Goal: Navigation & Orientation: Find specific page/section

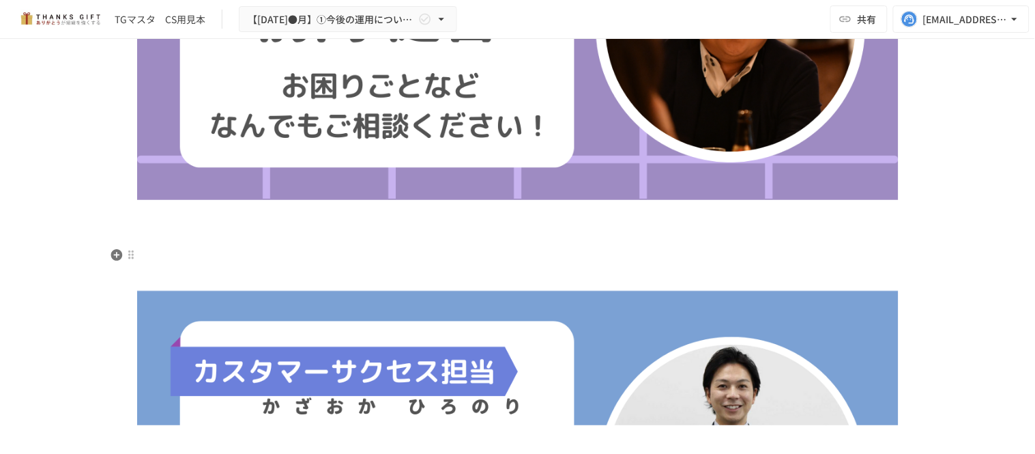
scroll to position [505, 0]
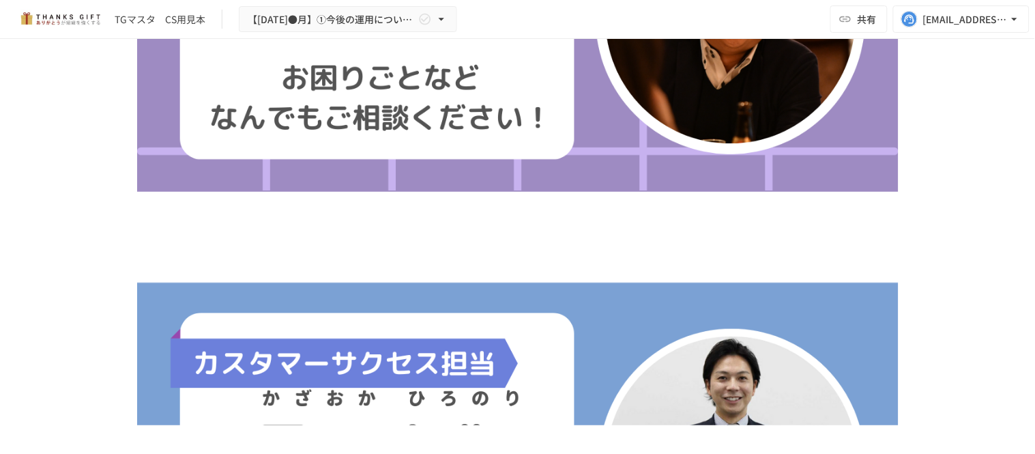
click at [248, 159] on img at bounding box center [518, 18] width 762 height 429
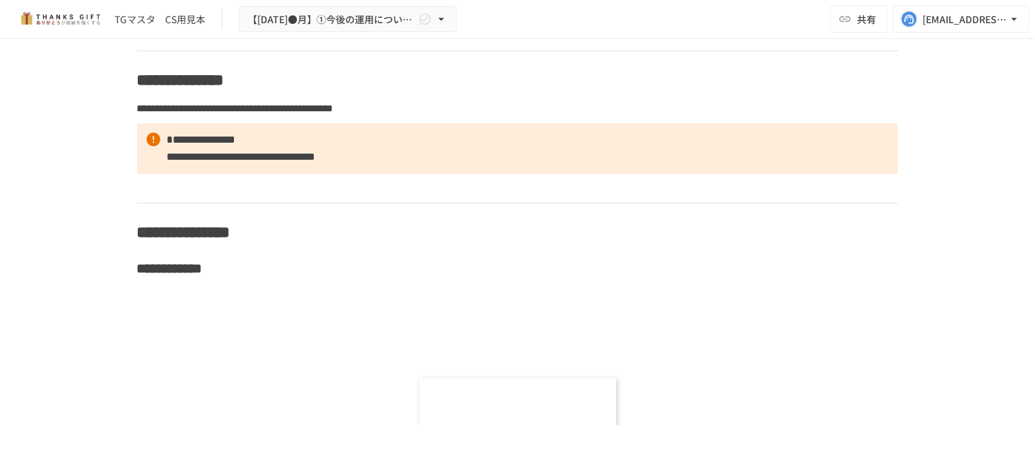
scroll to position [8912, 0]
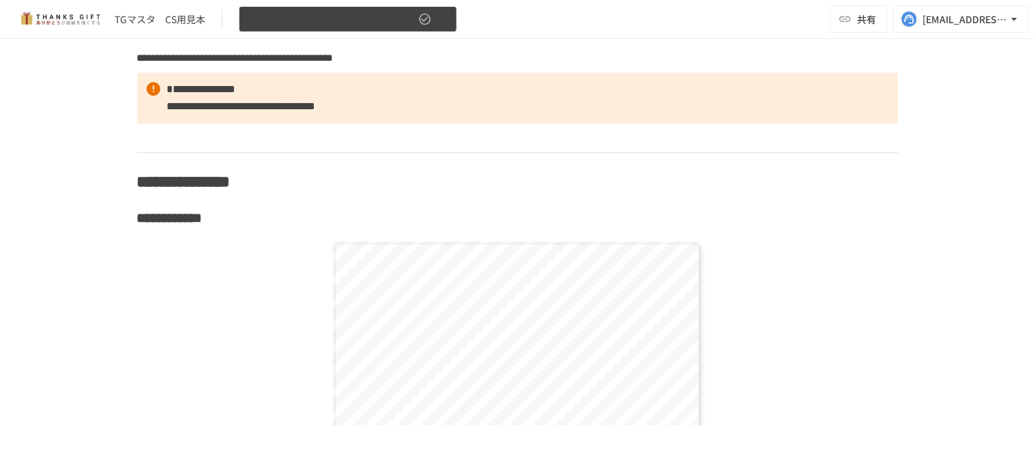
click at [317, 31] on button "【[DATE]●月】①今後の運用についてのご案内/THANKS GIFTキックオフMTG" at bounding box center [348, 19] width 218 height 27
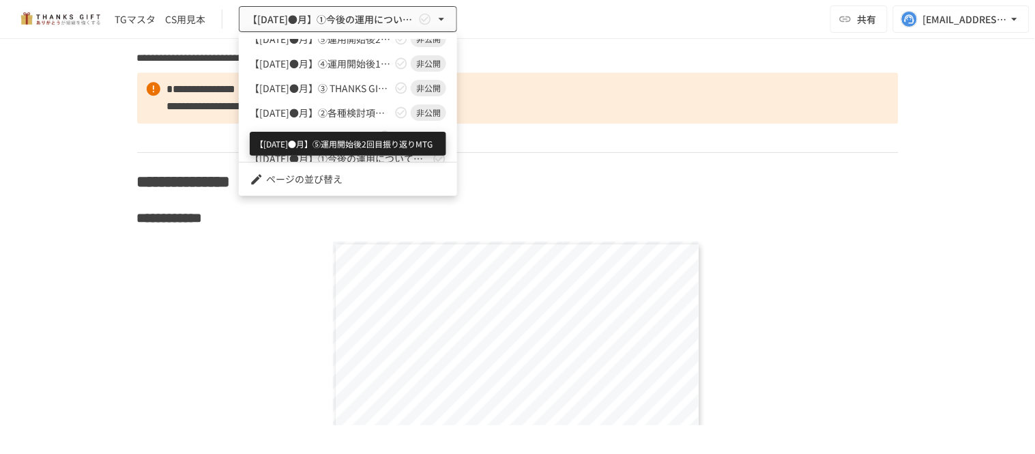
scroll to position [97, 0]
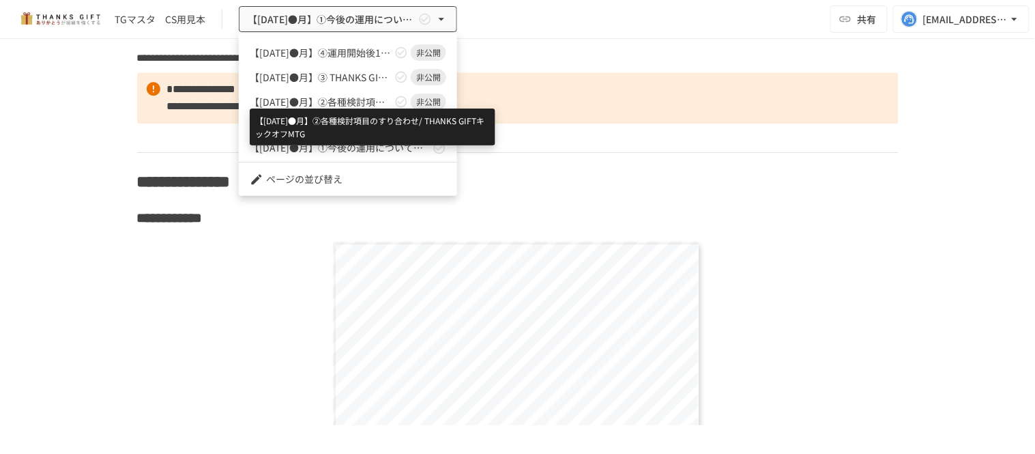
click at [335, 102] on span "【[DATE]●月】②各種検討項目のすり合わせ/ THANKS GIFTキックオフMTG" at bounding box center [321, 102] width 142 height 14
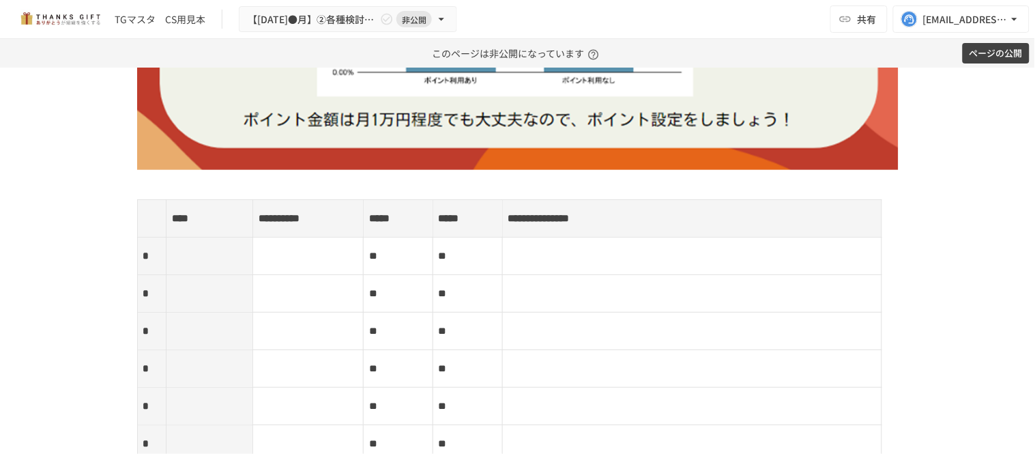
scroll to position [2349, 0]
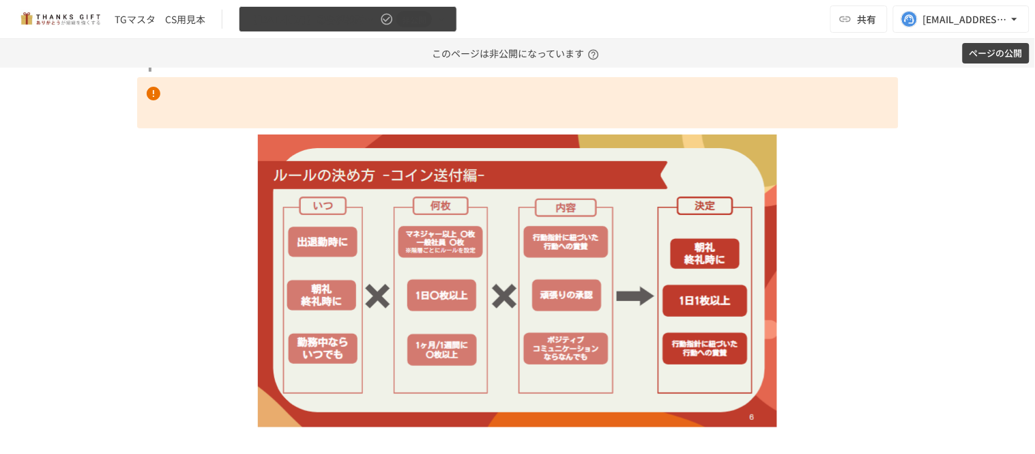
click at [289, 8] on button "【[DATE]●月】②各種検討項目のすり合わせ/ THANKS GIFTキックオフMTG 非公開" at bounding box center [348, 19] width 218 height 27
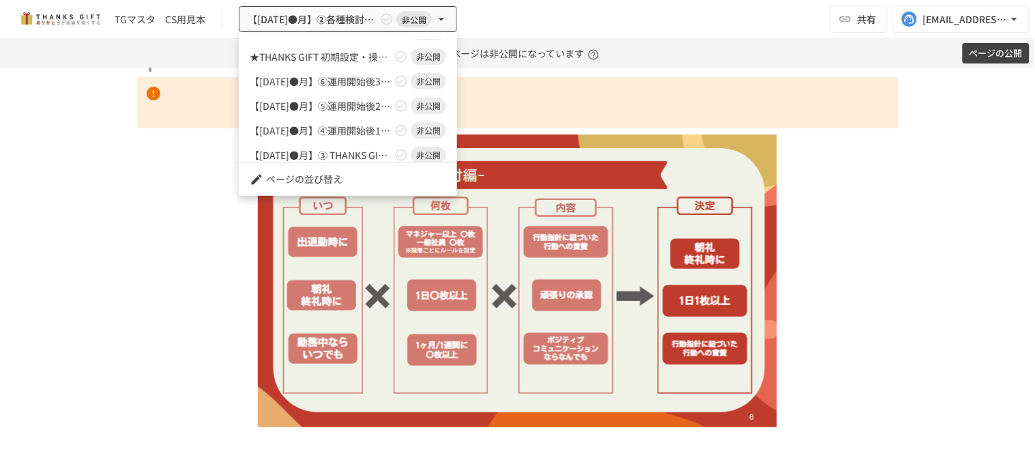
scroll to position [0, 0]
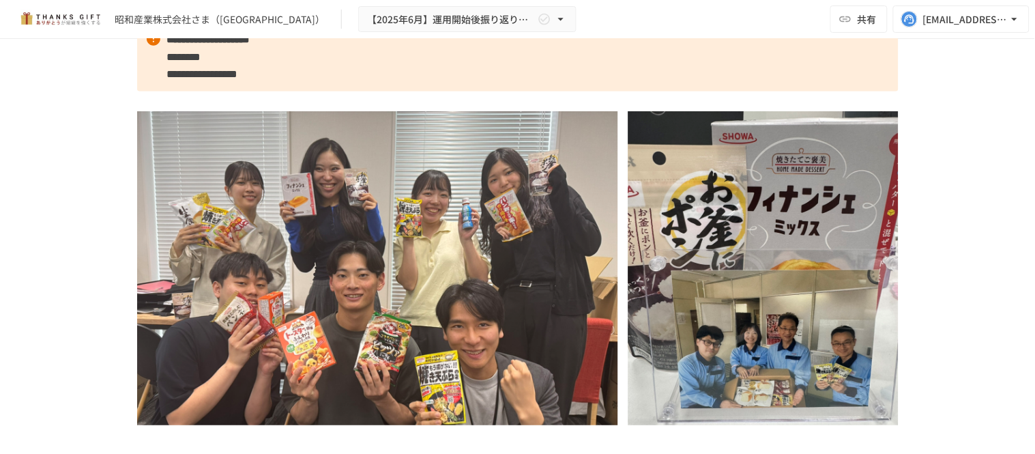
scroll to position [248, 0]
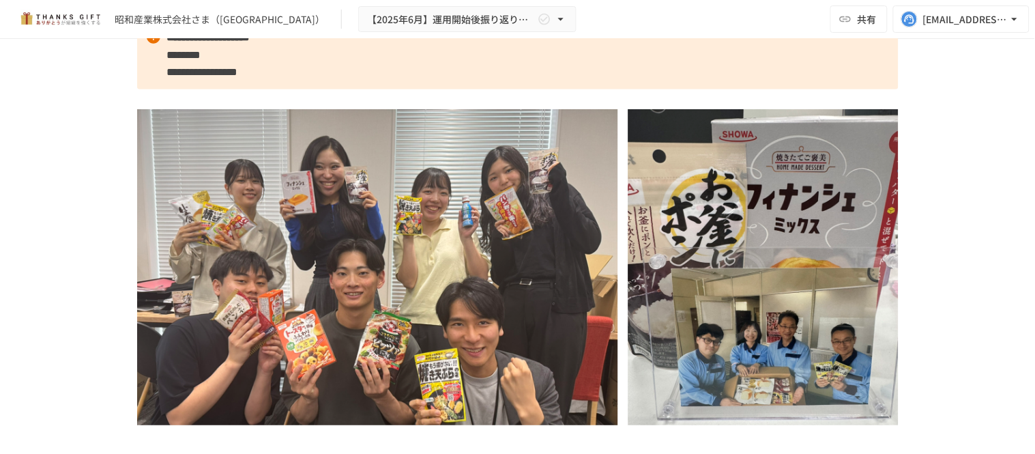
click at [416, 33] on div "昭和産業株式会社さま（神戸工場） 【2025年6月】運用開始後振り返りミーティング 共有 k.kawade@take-action.jp" at bounding box center [517, 19] width 1035 height 39
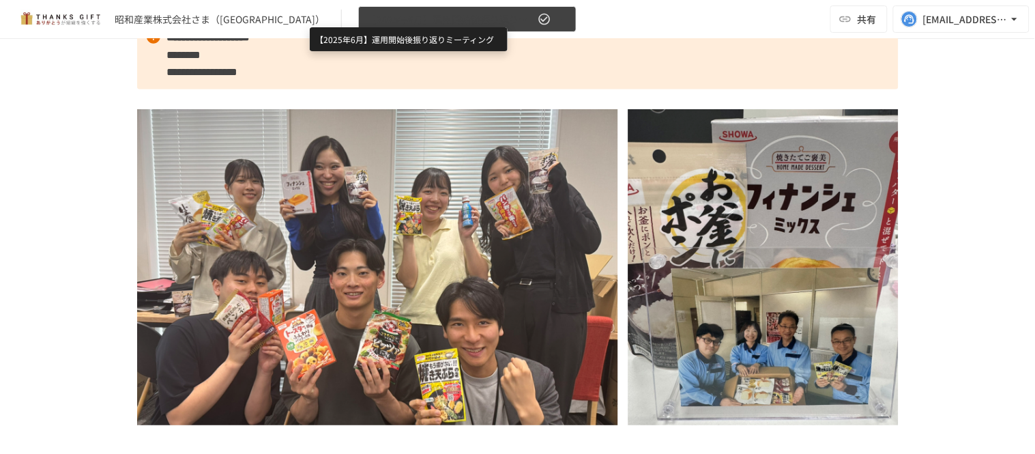
click at [425, 25] on span "【2025年6月】運用開始後振り返りミーティング" at bounding box center [451, 19] width 168 height 17
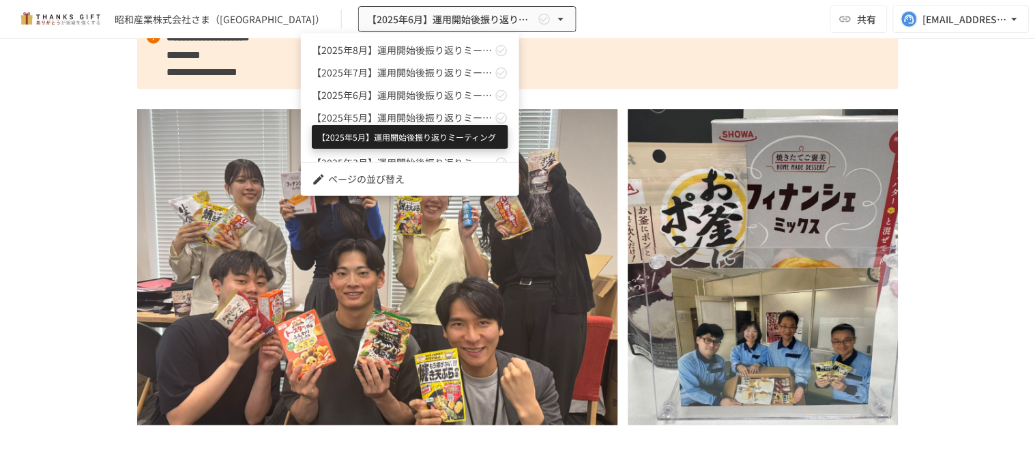
click at [403, 111] on span "【2025年5月】運用開始後振り返りミーティング" at bounding box center [402, 118] width 180 height 14
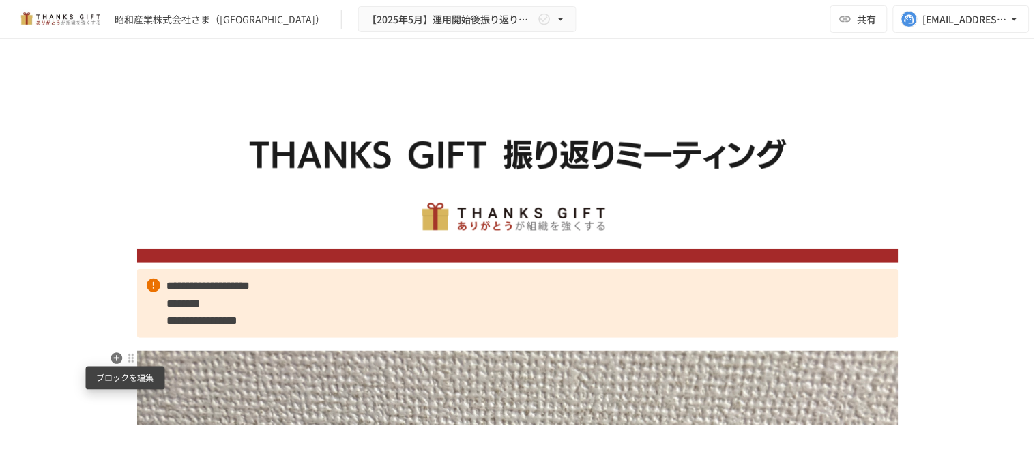
click at [126, 362] on div at bounding box center [131, 358] width 11 height 11
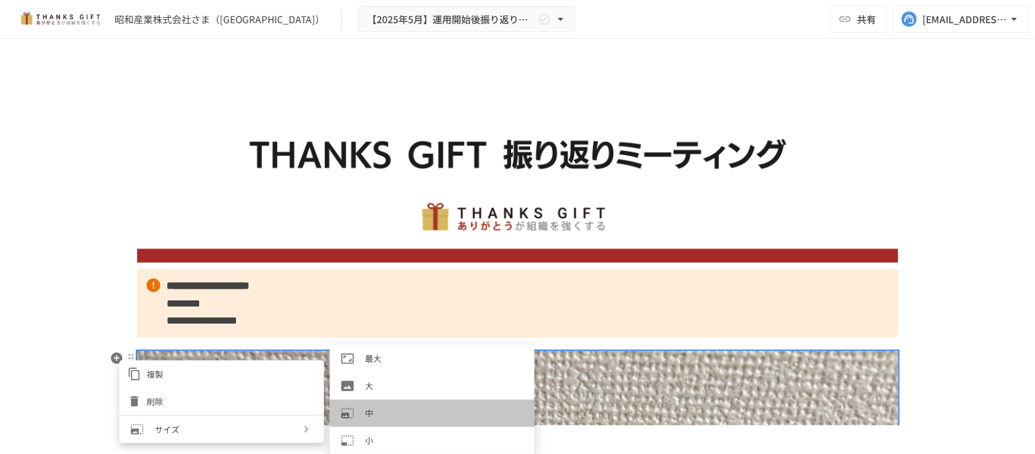
click at [363, 418] on div at bounding box center [353, 414] width 25 height 14
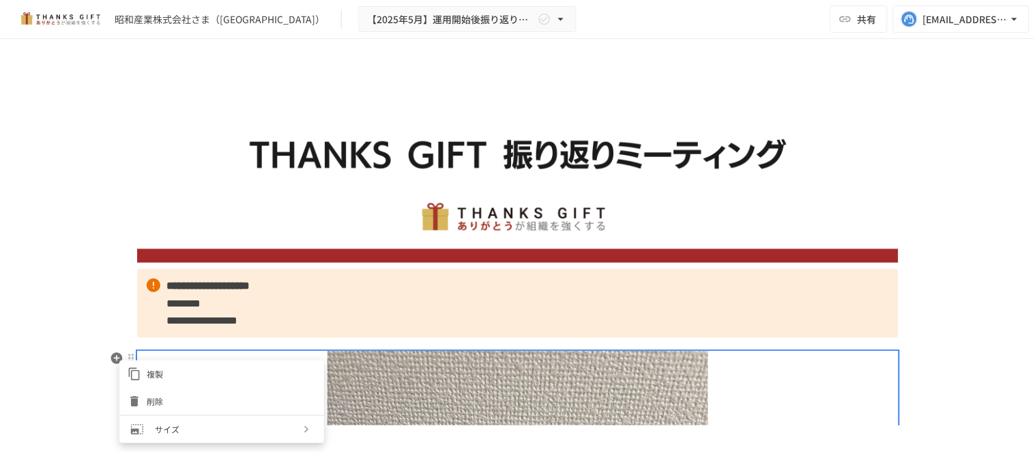
click at [489, 274] on div at bounding box center [517, 227] width 1035 height 454
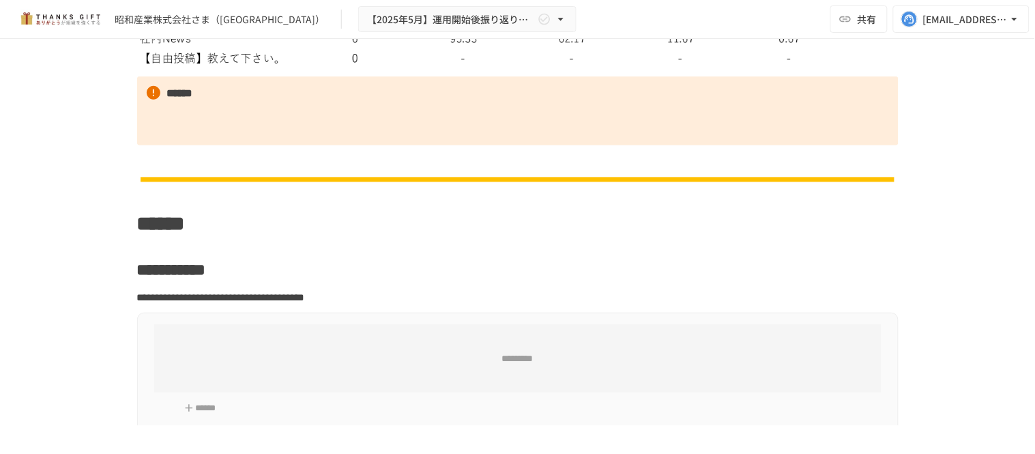
scroll to position [6826, 0]
